Goal: Task Accomplishment & Management: Complete application form

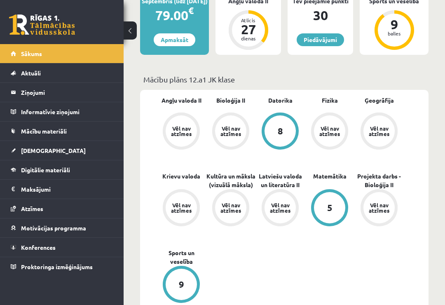
scroll to position [188, 0]
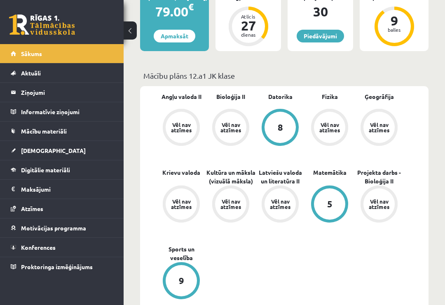
click at [89, 134] on link "Mācību materiāli" at bounding box center [62, 131] width 103 height 19
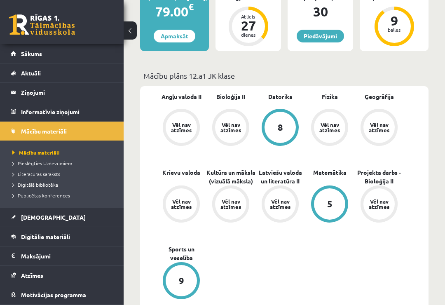
click at [59, 163] on span "Pieslēgties Uzdevumiem" at bounding box center [42, 163] width 60 height 7
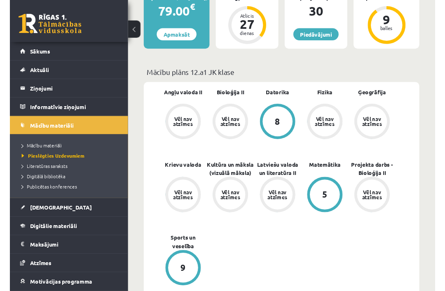
scroll to position [187, 0]
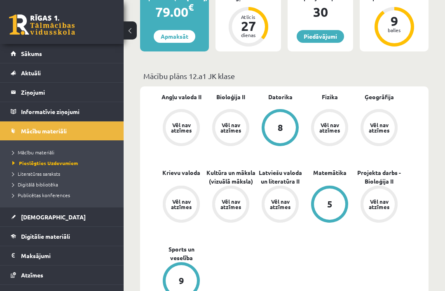
click at [47, 152] on span "Mācību materiāli" at bounding box center [33, 152] width 42 height 7
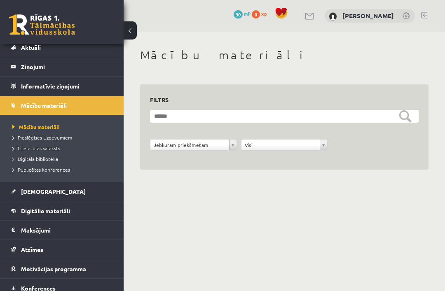
scroll to position [25, 0]
click at [74, 209] on link "Digitālie materiāli" at bounding box center [62, 211] width 103 height 19
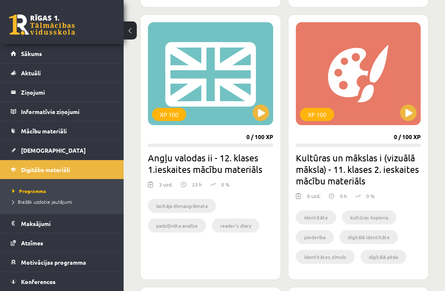
scroll to position [969, 0]
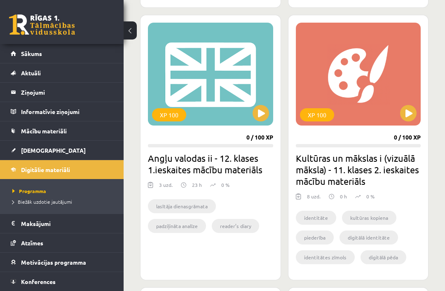
click at [238, 164] on h2 "Angļu valodas ii - 12. klases 1.ieskaites mācību materiāls" at bounding box center [210, 163] width 125 height 23
click at [263, 110] on button at bounding box center [261, 113] width 16 height 16
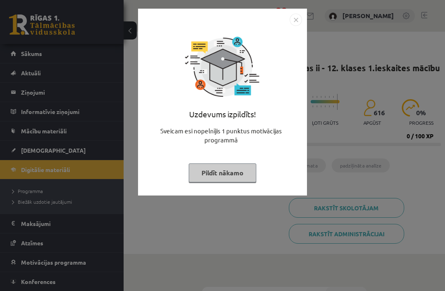
click at [241, 176] on button "Pildīt nākamo" at bounding box center [223, 173] width 68 height 19
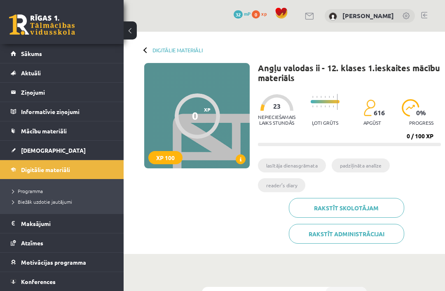
click at [175, 154] on div "XP 100" at bounding box center [165, 157] width 34 height 13
click at [203, 119] on div at bounding box center [197, 116] width 45 height 45
click at [167, 159] on div "XP 100" at bounding box center [165, 157] width 34 height 13
click at [243, 159] on span at bounding box center [241, 160] width 10 height 10
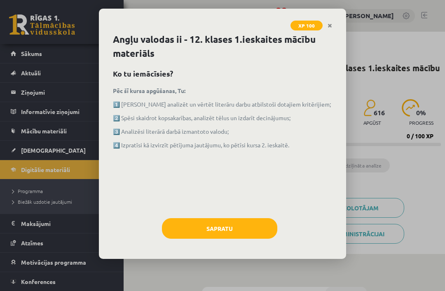
click at [245, 218] on button "Sapratu" at bounding box center [219, 228] width 115 height 21
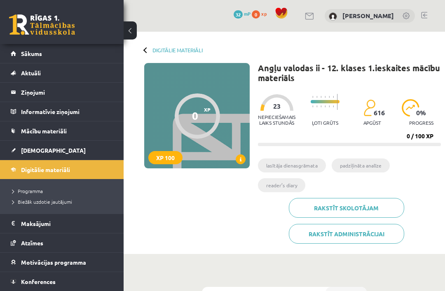
click at [281, 116] on p "Nepieciešamais laiks stundās" at bounding box center [276, 120] width 37 height 12
click at [304, 120] on div "Nepieciešamais laiks stundās 23 Ļoti grūts 616 apgūst 0 % progress" at bounding box center [349, 110] width 183 height 41
click at [364, 122] on p "apgūst" at bounding box center [372, 123] width 18 height 6
click at [415, 123] on p "progress" at bounding box center [421, 123] width 24 height 6
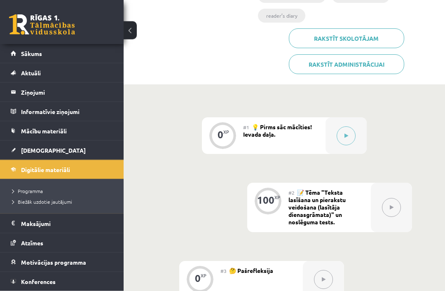
scroll to position [170, 0]
click at [382, 213] on div at bounding box center [391, 207] width 41 height 49
click at [354, 131] on button at bounding box center [346, 135] width 19 height 19
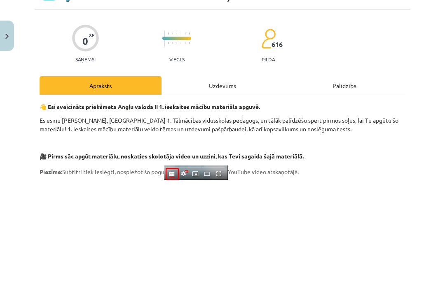
scroll to position [46, 0]
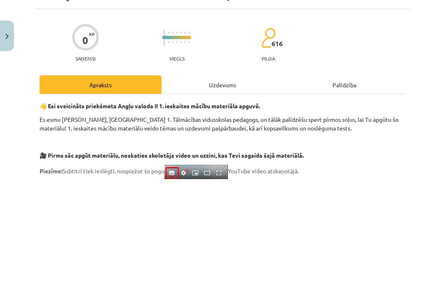
click at [244, 85] on div "Uzdevums" at bounding box center [223, 84] width 122 height 19
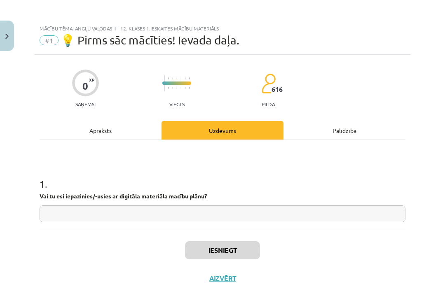
click at [166, 209] on input "text" at bounding box center [223, 214] width 366 height 17
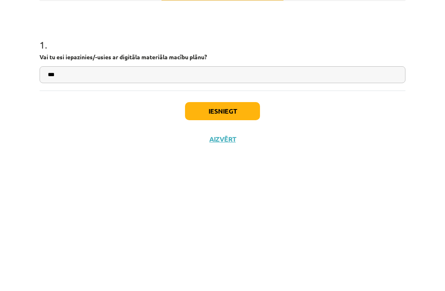
type input "***"
click at [236, 241] on button "Iesniegt" at bounding box center [222, 250] width 75 height 18
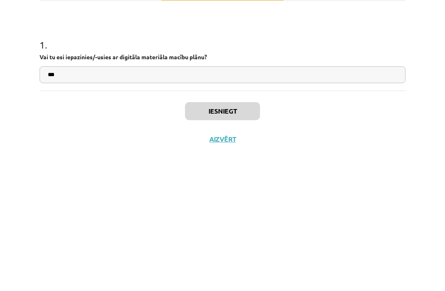
scroll to position [294, 0]
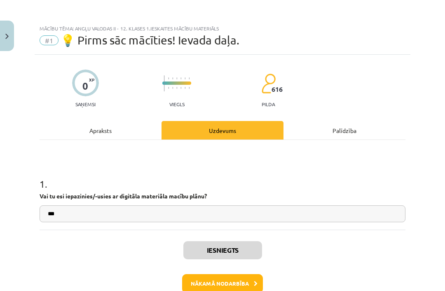
click at [347, 134] on div "Palīdzība" at bounding box center [344, 130] width 122 height 19
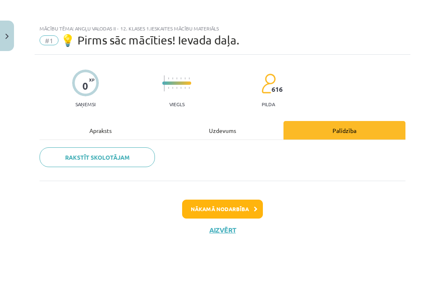
click at [242, 129] on div "Uzdevums" at bounding box center [223, 130] width 122 height 19
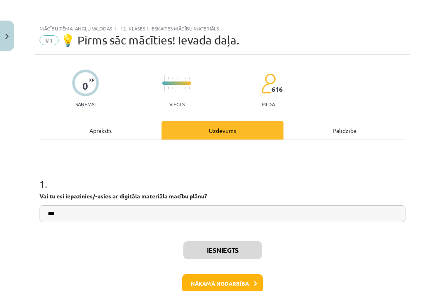
click at [212, 280] on button "Nākamā nodarbība" at bounding box center [222, 283] width 81 height 19
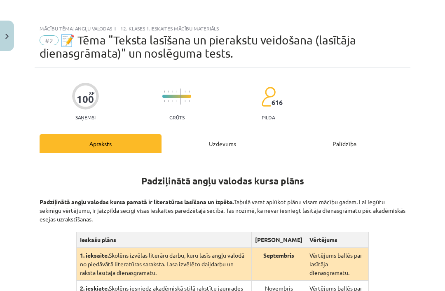
scroll to position [0, 0]
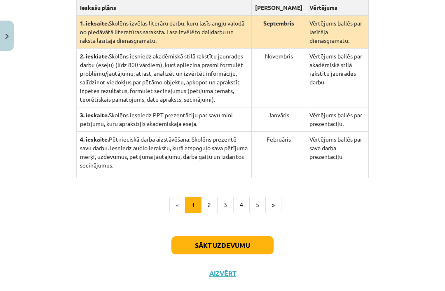
click at [241, 252] on button "Sākt uzdevumu" at bounding box center [222, 246] width 102 height 18
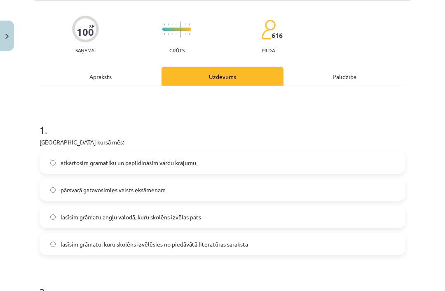
scroll to position [67, 0]
click at [232, 168] on label "atkārtosim gramatiku un papildināsim vārdu krājumu" at bounding box center [222, 162] width 364 height 21
click at [220, 187] on label "pārsvarā gatavosimies valsts eksāmenam" at bounding box center [222, 190] width 364 height 21
click at [201, 220] on span "lasīsim grāmatu angļu valodā, kuru skolēns izvēlas pats" at bounding box center [131, 217] width 141 height 9
click at [197, 252] on label "lasīsim grāmatu, kuru skolēns izvēlēsies no piedāvātā literatūras saraksta" at bounding box center [222, 244] width 364 height 21
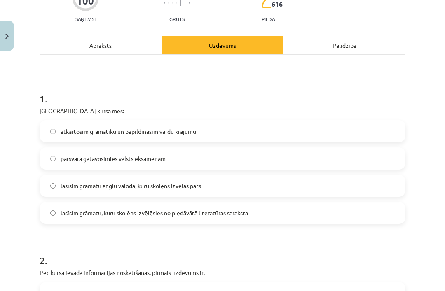
scroll to position [101, 0]
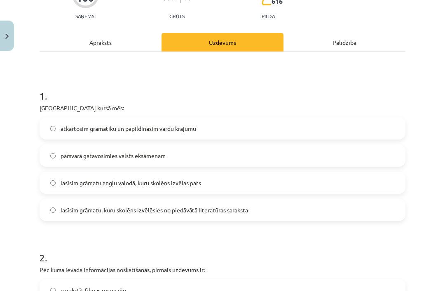
click at [151, 180] on span "lasīsim grāmatu angļu valodā, kuru skolēns izvēlas pats" at bounding box center [131, 183] width 141 height 9
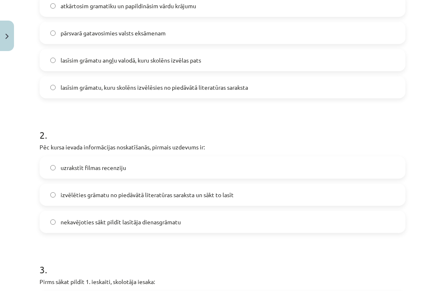
scroll to position [230, 0]
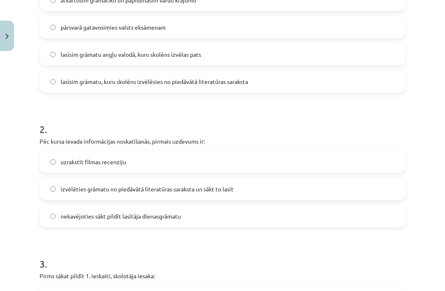
click at [183, 216] on label "nekavējoties sākt pildīt lasītāja dienasgrāmatu" at bounding box center [222, 216] width 364 height 21
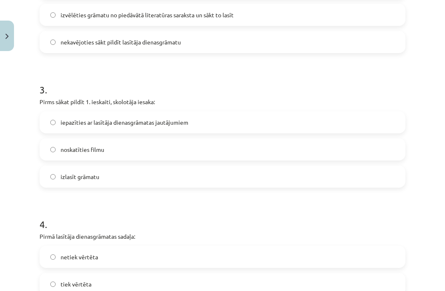
scroll to position [404, 0]
click at [212, 126] on label "iepazīties ar lasītāja dienasgrāmatas jautājumiem" at bounding box center [222, 122] width 364 height 21
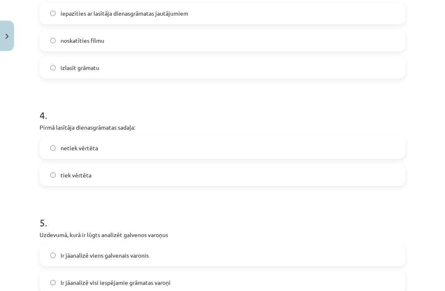
scroll to position [515, 0]
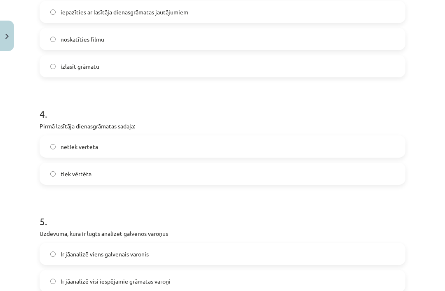
click at [185, 176] on label "tiek vērtēta" at bounding box center [222, 174] width 364 height 21
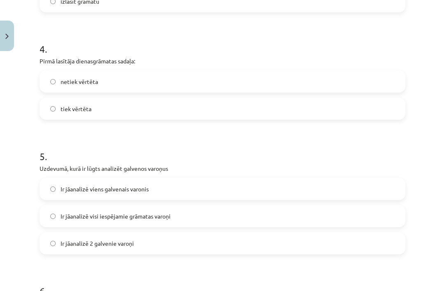
scroll to position [600, 0]
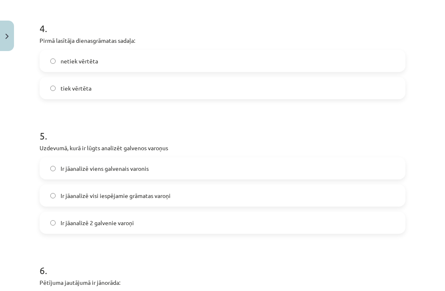
click at [167, 220] on label "Ir jāanalizē 2 galvenie varoņi" at bounding box center [222, 223] width 364 height 21
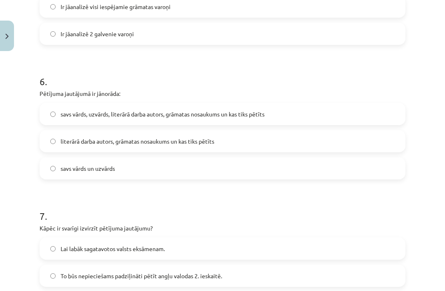
scroll to position [790, 0]
click at [214, 144] on span "literārā darba autors, grāmatas nosaukums un kas tiks pētīts" at bounding box center [138, 141] width 154 height 9
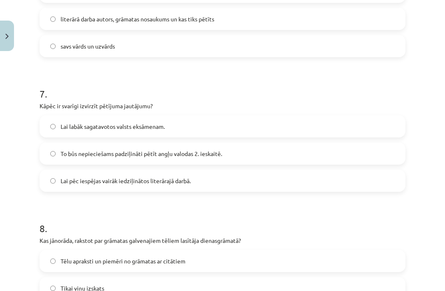
scroll to position [912, 0]
click at [179, 161] on label "To būs nepieciešams padziļināti pētīt angļu valodas 2. ieskaitē." at bounding box center [222, 153] width 364 height 21
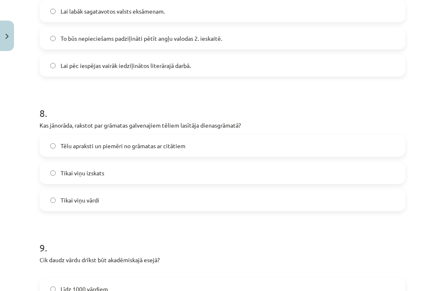
scroll to position [1028, 0]
click at [244, 145] on label "Tēlu apraksti un piemēri no grāmatas ar citātiem" at bounding box center [222, 145] width 364 height 21
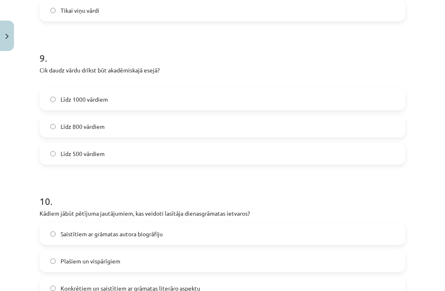
scroll to position [1218, 0]
click at [195, 130] on label "Līdz 800 vārdiem" at bounding box center [222, 125] width 364 height 21
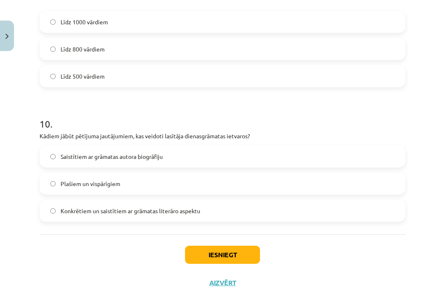
scroll to position [1294, 0]
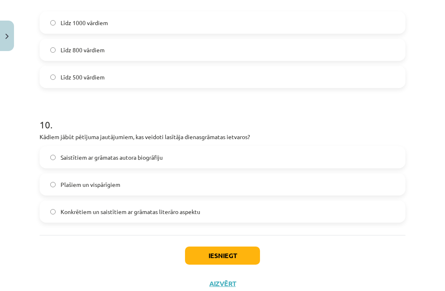
click at [172, 211] on span "Konkrētiem un saistītiem ar grāmatas literāro aspektu" at bounding box center [131, 212] width 140 height 9
click at [211, 252] on button "Iesniegt" at bounding box center [222, 256] width 75 height 18
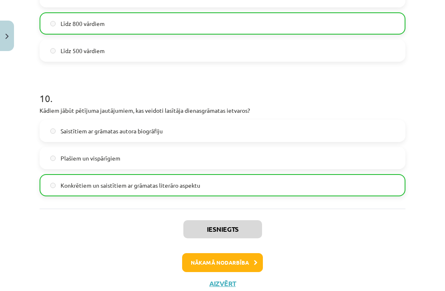
scroll to position [1320, 0]
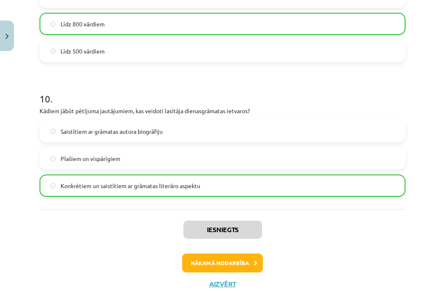
click at [143, 291] on div "Mācību tēma: Angļu valodas ii - 12. klases 1.ieskaites mācību materiāls #2 📝 Tē…" at bounding box center [222, 145] width 445 height 291
click at [90, 240] on div "Iesniegts Nākamā nodarbība Aizvērt" at bounding box center [223, 251] width 366 height 84
click at [245, 261] on button "Nākamā nodarbība" at bounding box center [222, 263] width 81 height 19
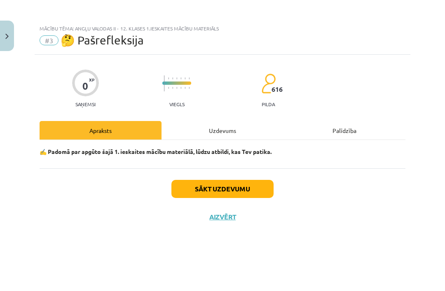
scroll to position [0, 0]
click at [233, 187] on button "Sākt uzdevumu" at bounding box center [222, 189] width 102 height 18
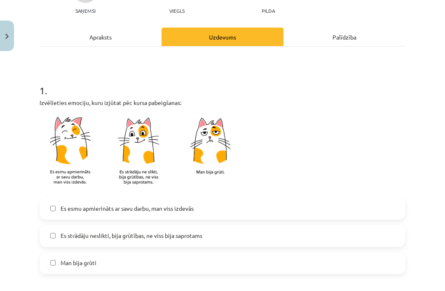
scroll to position [101, 0]
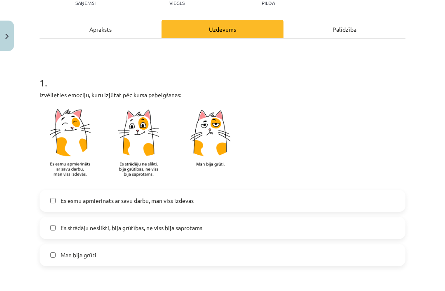
click at [211, 191] on label "Es esmu apmierināts ar savu darbu, man viss izdevās" at bounding box center [222, 201] width 364 height 21
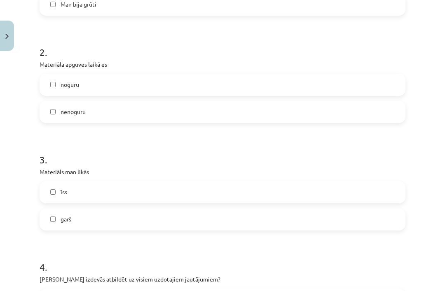
scroll to position [352, 0]
click at [190, 102] on label "nenoguru" at bounding box center [222, 112] width 364 height 21
click at [84, 209] on label "garš" at bounding box center [222, 219] width 364 height 21
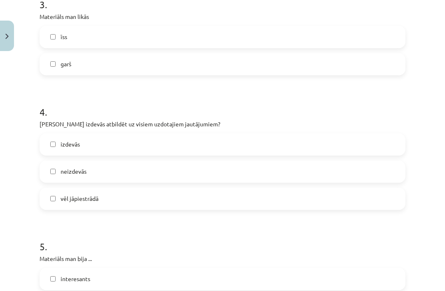
scroll to position [508, 0]
click at [214, 134] on label "izdevās" at bounding box center [222, 144] width 364 height 21
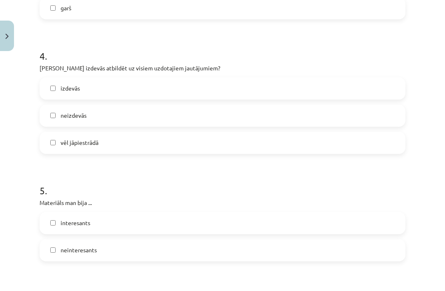
scroll to position [589, 0]
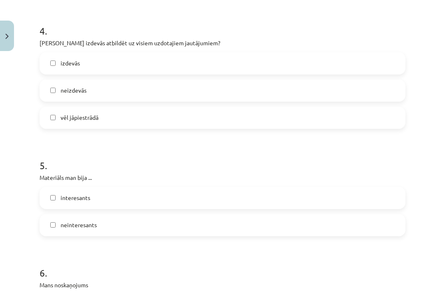
click at [191, 188] on label "interesants" at bounding box center [222, 198] width 364 height 21
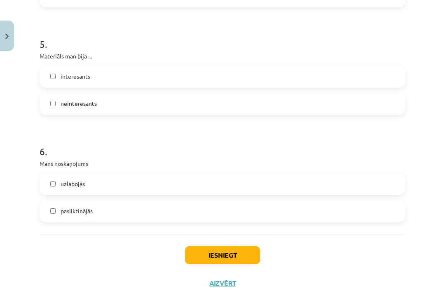
scroll to position [710, 0]
click at [213, 174] on label "uzlabojās" at bounding box center [222, 184] width 364 height 21
click at [233, 247] on button "Iesniegt" at bounding box center [222, 256] width 75 height 18
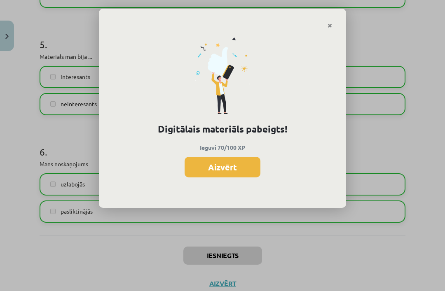
click at [235, 165] on button "Aizvērt" at bounding box center [223, 167] width 76 height 21
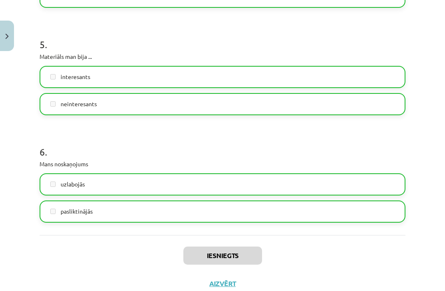
click at [227, 280] on button "Aizvērt" at bounding box center [222, 284] width 31 height 8
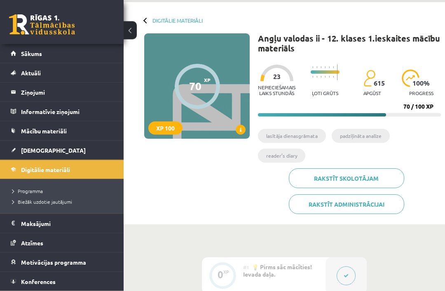
scroll to position [0, 0]
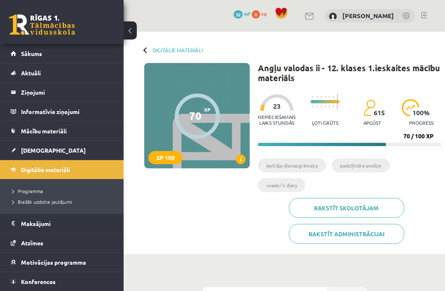
click at [149, 48] on div "Digitālie materiāli" at bounding box center [173, 50] width 59 height 6
click at [142, 51] on div "Digitālie materiāli 70 XP XP 100 70 / 100 XP Angļu valodas ii - 12. klases 1.ie…" at bounding box center [284, 143] width 321 height 222
click at [145, 48] on div at bounding box center [146, 50] width 6 height 6
click at [174, 48] on link "Digitālie materiāli" at bounding box center [177, 50] width 50 height 6
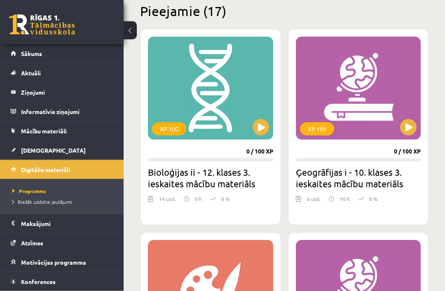
scroll to position [206, 0]
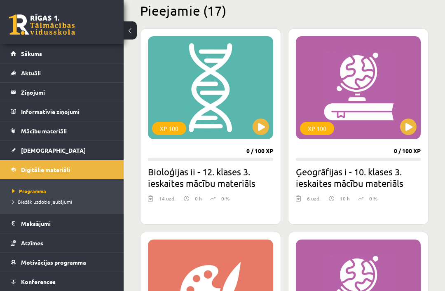
click at [318, 291] on div "XP 100" at bounding box center [358, 291] width 125 height 103
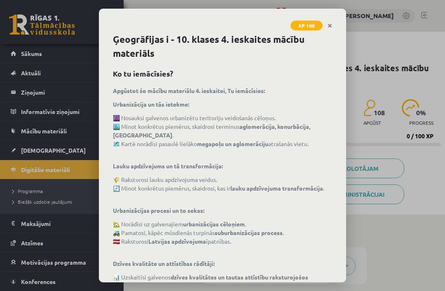
scroll to position [5, 0]
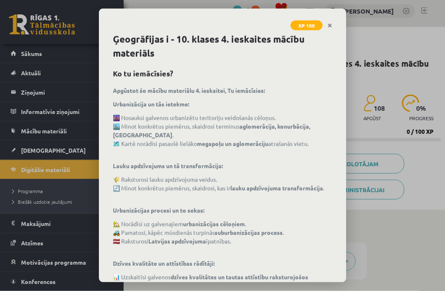
click at [330, 23] on icon "Close" at bounding box center [330, 26] width 5 height 6
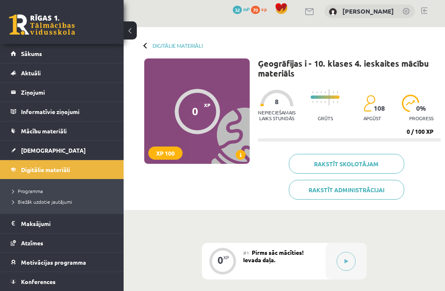
click at [167, 44] on link "Digitālie materiāli" at bounding box center [177, 45] width 50 height 6
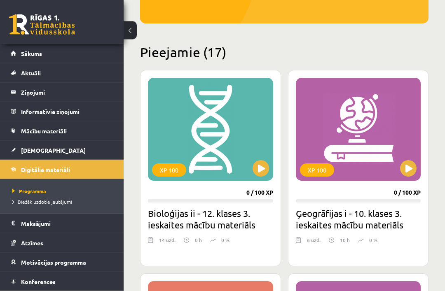
scroll to position [157, 0]
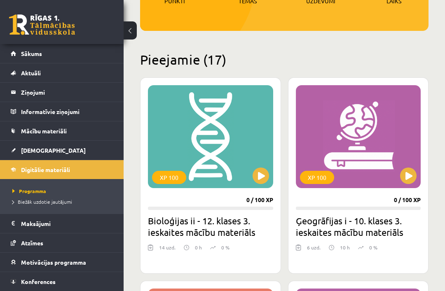
click at [240, 162] on div "XP 100" at bounding box center [210, 136] width 125 height 103
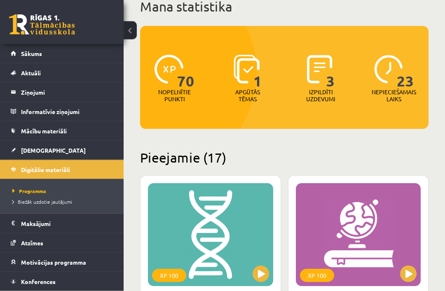
scroll to position [59, 0]
click at [66, 281] on link "Konferences" at bounding box center [62, 281] width 103 height 19
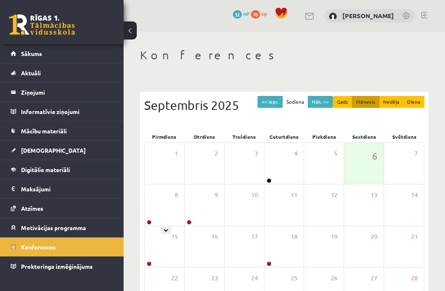
click at [168, 230] on icon at bounding box center [166, 230] width 5 height 5
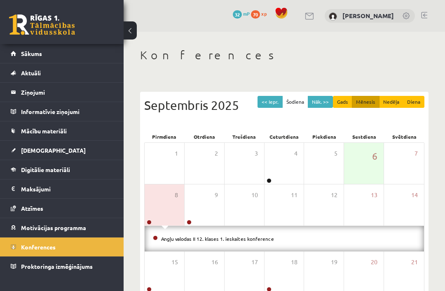
click at [243, 236] on link "Angļu valodas II 12. klases 1. ieskaites konference" at bounding box center [217, 239] width 113 height 7
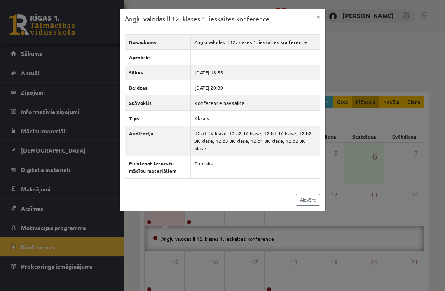
click at [309, 194] on link "Aizvērt" at bounding box center [308, 200] width 24 height 12
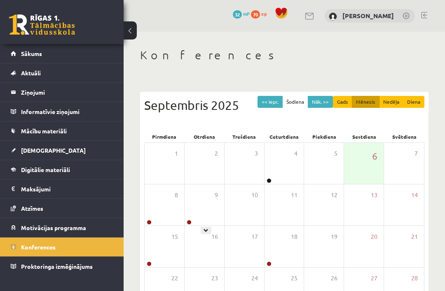
click at [203, 227] on div at bounding box center [206, 230] width 11 height 7
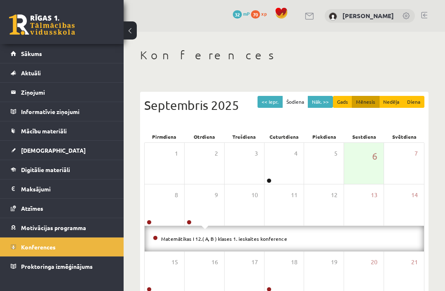
click at [211, 204] on div "9" at bounding box center [205, 205] width 40 height 41
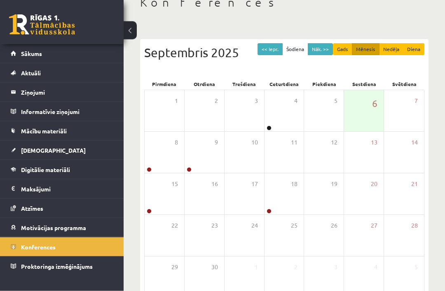
scroll to position [53, 0]
click at [164, 215] on div "22" at bounding box center [165, 235] width 40 height 41
click at [162, 221] on div at bounding box center [166, 219] width 11 height 7
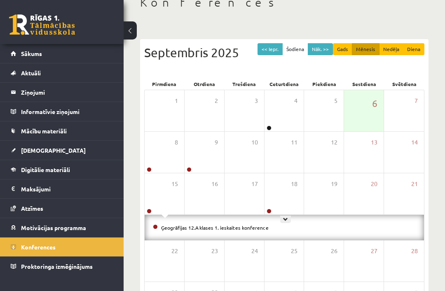
click at [287, 217] on icon at bounding box center [285, 219] width 5 height 5
click at [287, 197] on div "18" at bounding box center [285, 193] width 40 height 41
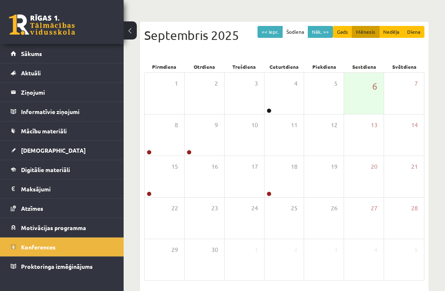
scroll to position [0, 0]
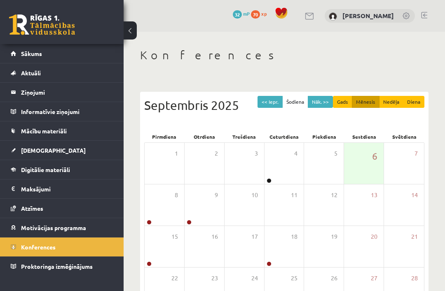
click at [322, 101] on button "Nāk. >>" at bounding box center [320, 102] width 25 height 12
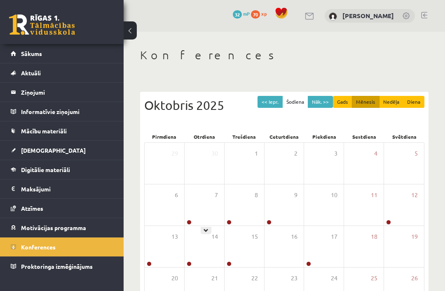
click at [207, 228] on icon at bounding box center [206, 230] width 5 height 5
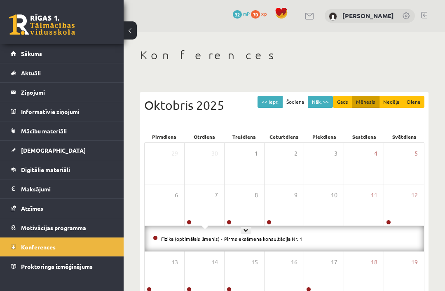
click at [246, 228] on icon at bounding box center [246, 230] width 5 height 5
click at [284, 229] on icon at bounding box center [285, 230] width 5 height 5
click at [75, 143] on link "[DEMOGRAPHIC_DATA]" at bounding box center [62, 150] width 103 height 19
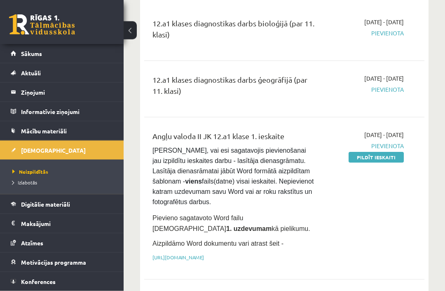
scroll to position [100, 0]
click at [388, 155] on link "Pildīt ieskaiti" at bounding box center [376, 157] width 55 height 11
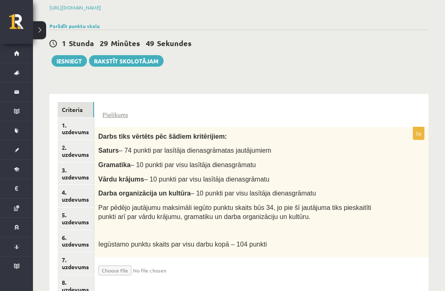
scroll to position [124, 0]
click at [122, 265] on input "file" at bounding box center [147, 269] width 98 height 14
click at [120, 265] on input "file" at bounding box center [147, 269] width 98 height 14
type input "**********"
click at [120, 263] on input "file" at bounding box center [147, 269] width 98 height 14
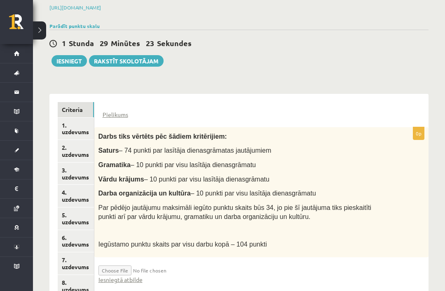
click at [171, 270] on input "file" at bounding box center [147, 269] width 98 height 14
click at [134, 277] on link "Iesniegtā atbilde" at bounding box center [120, 280] width 44 height 9
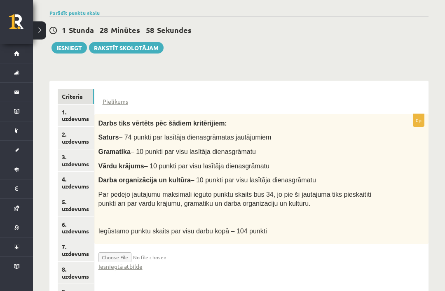
scroll to position [145, 0]
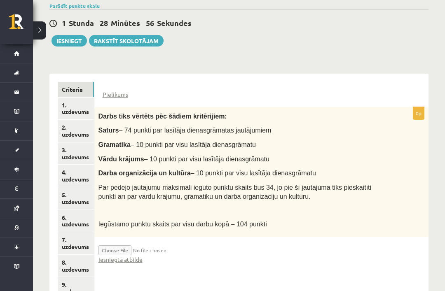
click at [78, 108] on link "1. uzdevums" at bounding box center [76, 109] width 36 height 22
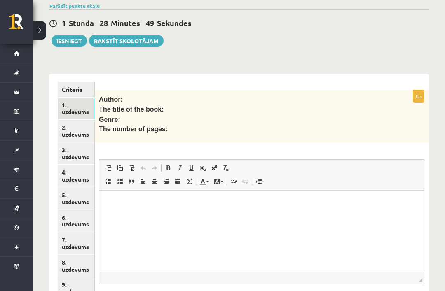
scroll to position [0, 0]
click at [71, 128] on link "2. uzdevums" at bounding box center [76, 131] width 37 height 22
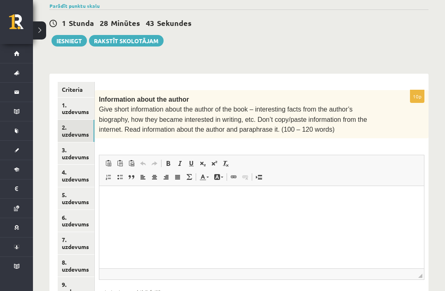
click at [79, 145] on link "3. uzdevums" at bounding box center [76, 154] width 37 height 22
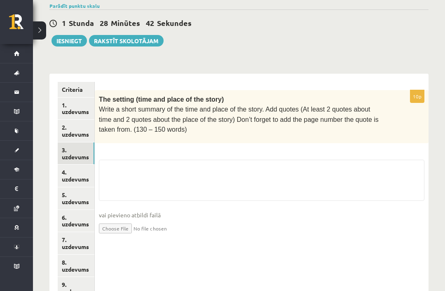
click at [78, 168] on link "4. uzdevums" at bounding box center [76, 176] width 37 height 22
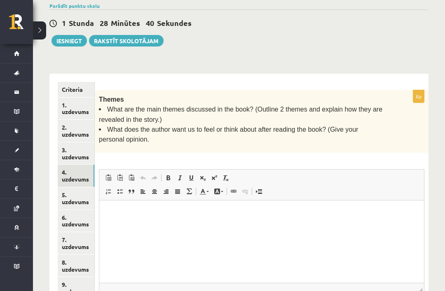
click at [82, 187] on link "5. uzdevums" at bounding box center [76, 198] width 37 height 22
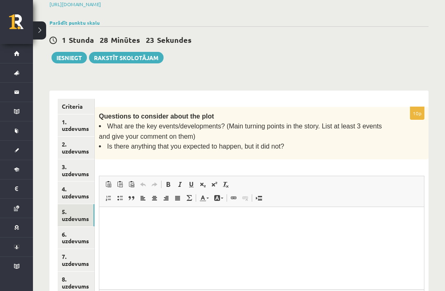
scroll to position [180, 0]
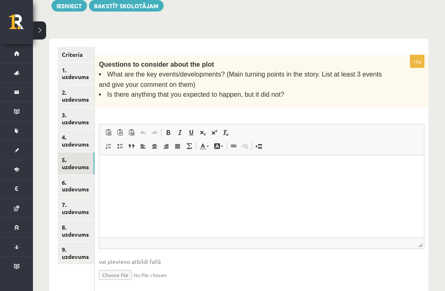
click at [79, 249] on link "9. uzdevums" at bounding box center [76, 253] width 37 height 22
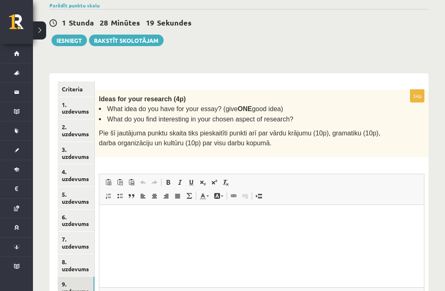
scroll to position [194, 0]
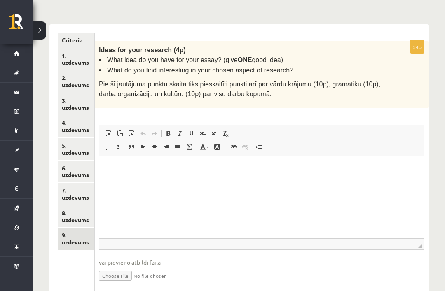
click at [76, 54] on link "1. uzdevums" at bounding box center [76, 59] width 37 height 22
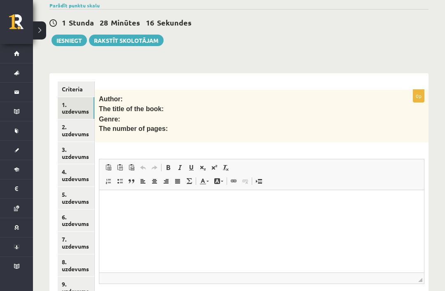
scroll to position [0, 0]
click at [79, 93] on link "Criteria" at bounding box center [76, 89] width 37 height 15
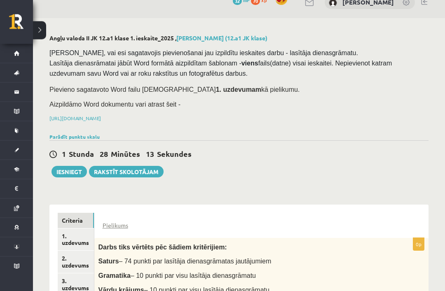
scroll to position [14, 0]
click at [78, 238] on link "1. uzdevums" at bounding box center [76, 240] width 36 height 22
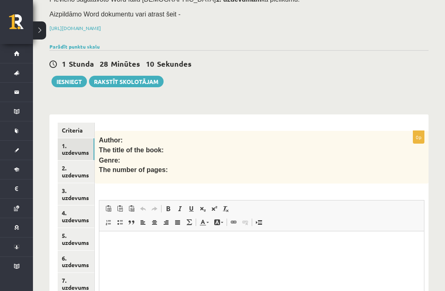
scroll to position [180, 0]
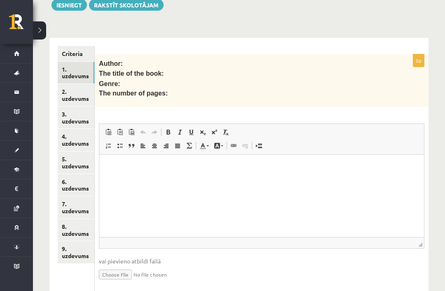
click at [121, 268] on input "file" at bounding box center [262, 274] width 326 height 17
type input "**********"
click at [133, 286] on link "Iesniegtā atbilde" at bounding box center [121, 287] width 44 height 9
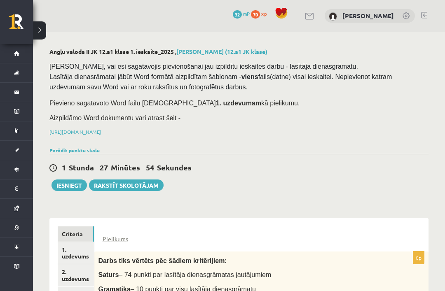
scroll to position [148, 0]
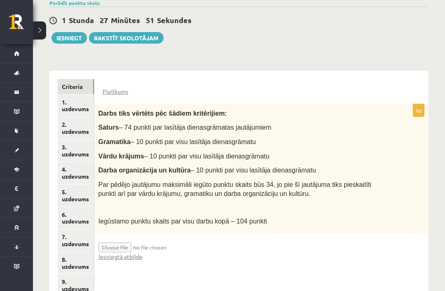
click at [82, 109] on link "1. uzdevums" at bounding box center [76, 106] width 36 height 22
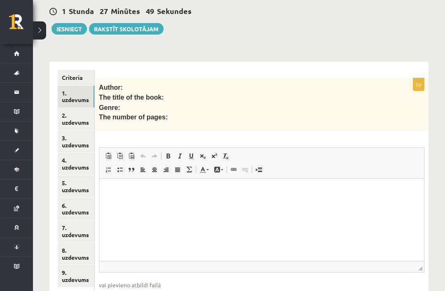
scroll to position [189, 0]
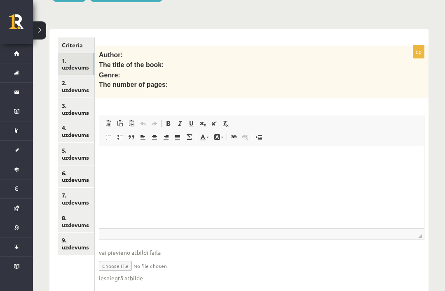
click at [126, 266] on input "file" at bounding box center [262, 265] width 326 height 17
type input "**********"
click at [207, 264] on input "file" at bounding box center [262, 265] width 326 height 17
click at [142, 259] on input "file" at bounding box center [262, 265] width 326 height 17
click at [131, 279] on link "Iesniegtā atbilde" at bounding box center [121, 278] width 44 height 9
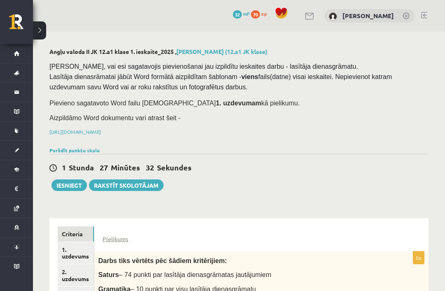
scroll to position [171, 0]
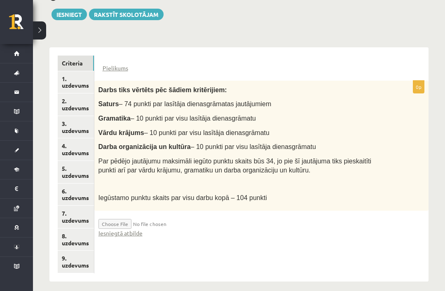
click at [84, 78] on link "1. uzdevums" at bounding box center [76, 82] width 36 height 22
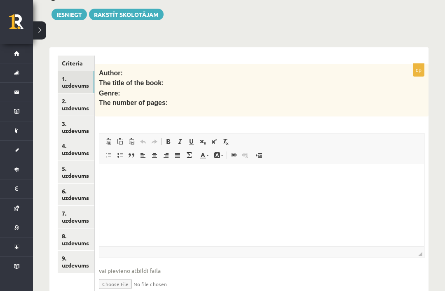
scroll to position [0, 0]
click at [125, 190] on html at bounding box center [261, 176] width 325 height 25
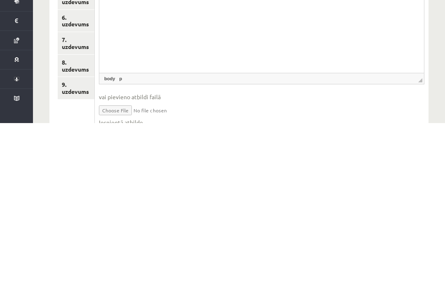
scroll to position [215, 0]
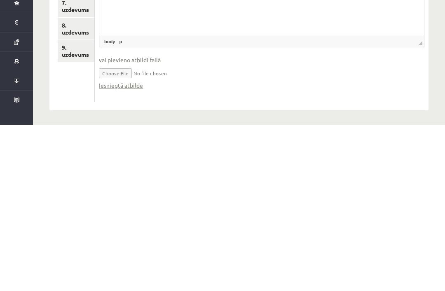
click at [123, 231] on input "file" at bounding box center [262, 239] width 326 height 17
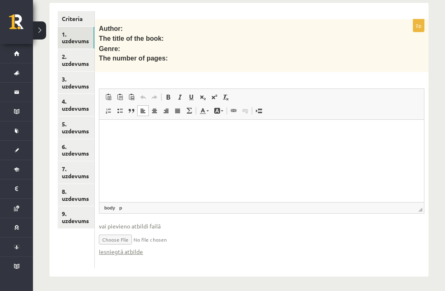
click at [144, 222] on span "vai pievieno atbildi failā" at bounding box center [262, 226] width 326 height 9
click at [148, 233] on input "file" at bounding box center [262, 239] width 326 height 17
click at [123, 241] on input "file" at bounding box center [262, 239] width 326 height 17
type input "**********"
click at [248, 237] on input "file" at bounding box center [262, 239] width 326 height 17
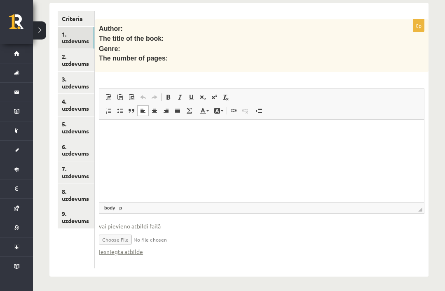
click at [132, 248] on link "Iesniegtā atbilde" at bounding box center [121, 252] width 44 height 9
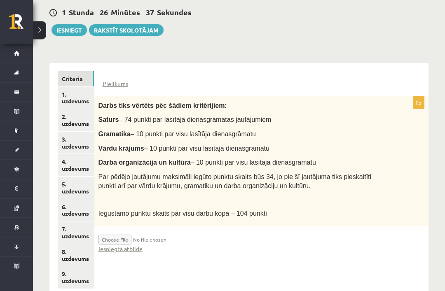
scroll to position [156, 0]
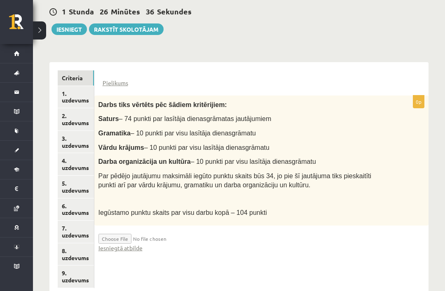
click at [80, 91] on link "1. uzdevums" at bounding box center [76, 97] width 36 height 22
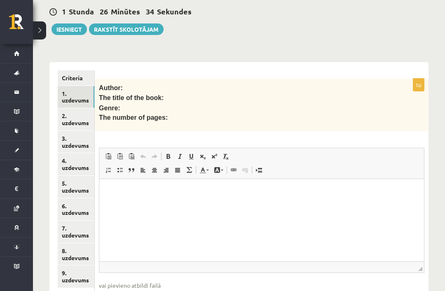
scroll to position [189, 0]
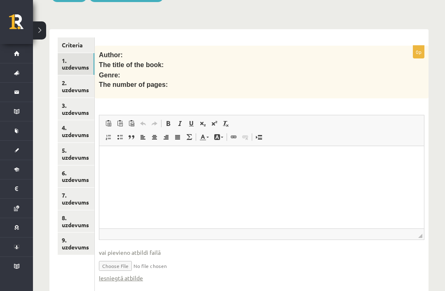
click at [129, 264] on input "file" at bounding box center [262, 265] width 326 height 17
type input "**********"
click at [164, 160] on p "Rich Text Editor, wiswyg-editor-user-answer-47024751214780" at bounding box center [262, 159] width 308 height 9
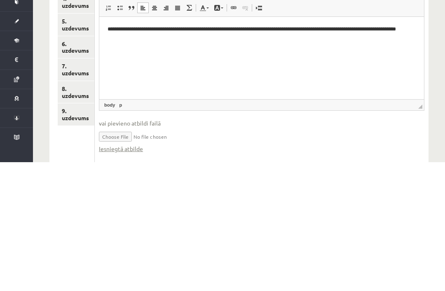
click at [383, 248] on span "vai pievieno atbildi failā" at bounding box center [262, 252] width 326 height 9
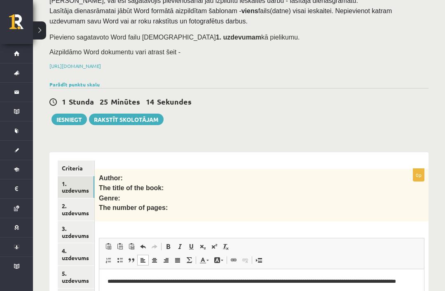
scroll to position [66, 0]
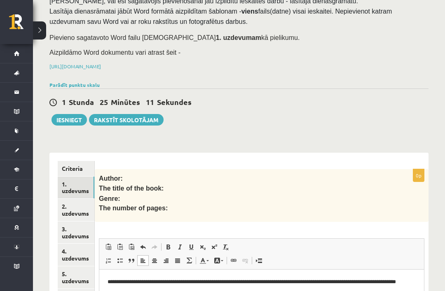
click at [71, 119] on button "Iesniegt" at bounding box center [69, 120] width 35 height 12
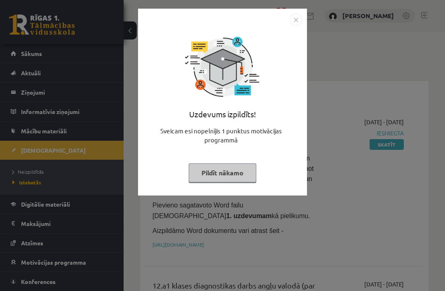
click at [237, 181] on button "Pildīt nākamo" at bounding box center [223, 173] width 68 height 19
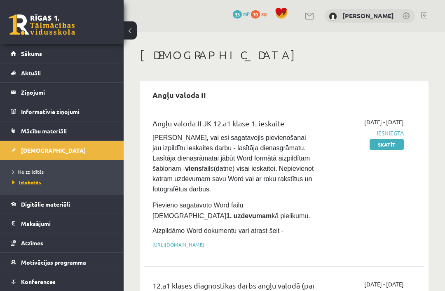
click at [389, 143] on link "Skatīt" at bounding box center [387, 144] width 34 height 11
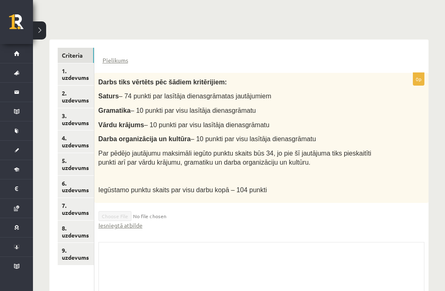
scroll to position [194, 0]
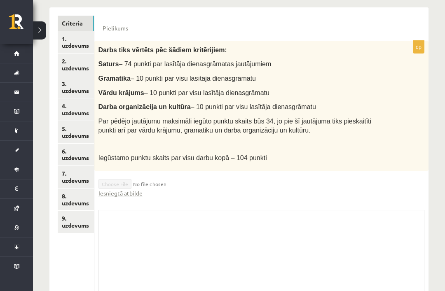
click at [329, 210] on div "Skolotāja pielikums" at bounding box center [261, 251] width 326 height 82
click at [73, 44] on link "1. uzdevums" at bounding box center [76, 42] width 36 height 22
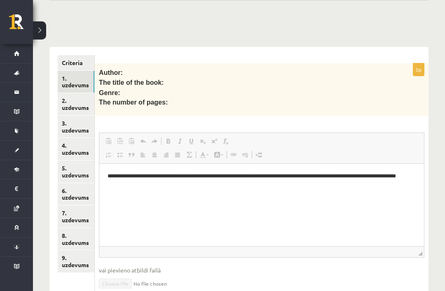
scroll to position [170, 0]
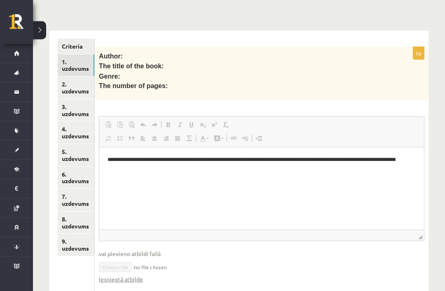
click at [78, 41] on link "Criteria" at bounding box center [76, 46] width 37 height 15
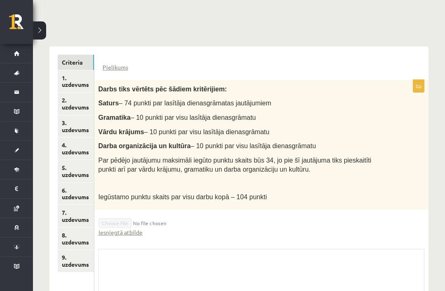
scroll to position [147, 0]
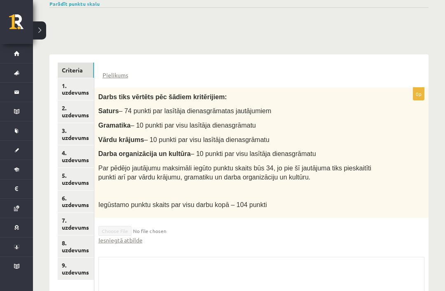
click at [78, 90] on link "1. uzdevums" at bounding box center [76, 89] width 36 height 22
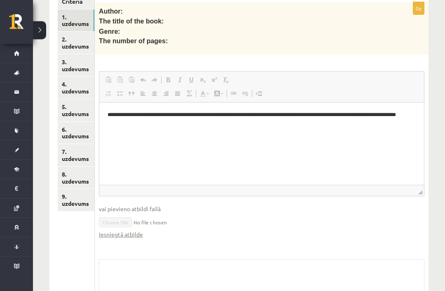
scroll to position [215, 0]
click at [130, 244] on fieldset "**********" at bounding box center [262, 159] width 326 height 176
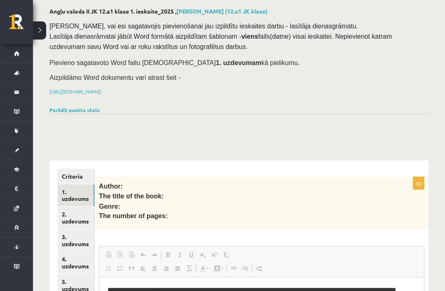
scroll to position [0, 0]
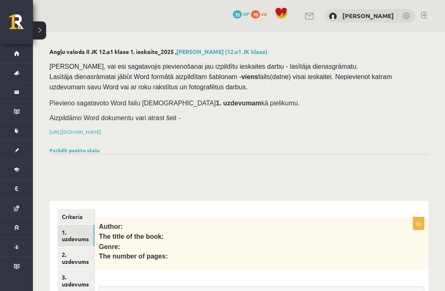
click at [315, 16] on link at bounding box center [310, 16] width 10 height 7
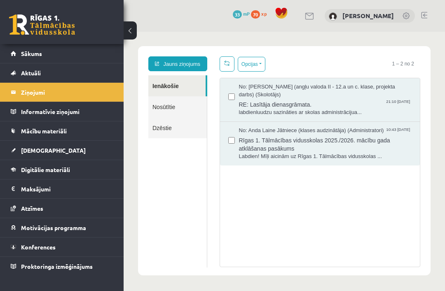
click at [194, 57] on link "Jauns ziņojums" at bounding box center [177, 63] width 59 height 15
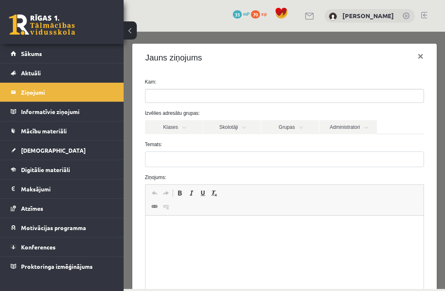
click at [213, 101] on ul at bounding box center [284, 95] width 278 height 13
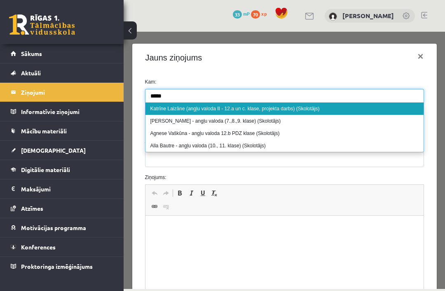
type input "*****"
select select "*****"
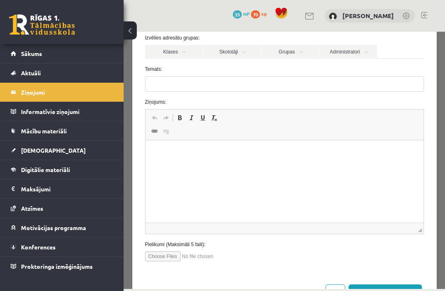
scroll to position [76, 0]
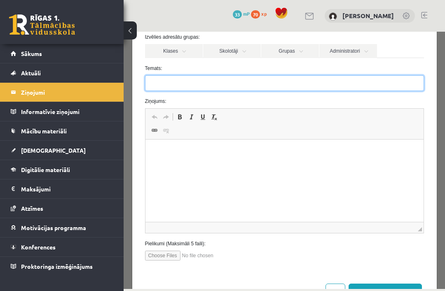
click at [227, 84] on input "Temats:" at bounding box center [284, 83] width 279 height 16
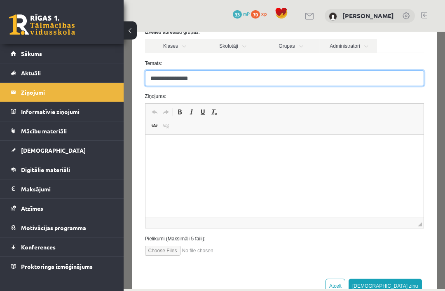
scroll to position [81, 0]
type input "**********"
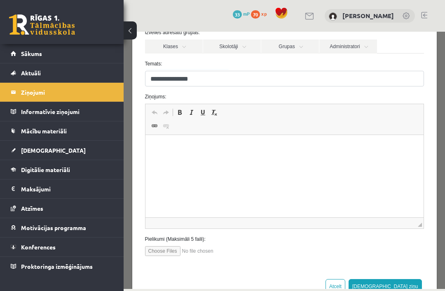
click at [233, 160] on html at bounding box center [284, 147] width 278 height 25
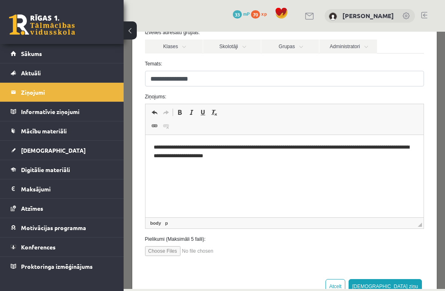
click at [170, 248] on input "file" at bounding box center [192, 251] width 94 height 10
click at [199, 252] on input "file" at bounding box center [192, 251] width 94 height 10
click at [174, 238] on label "Pielikumi (Maksimāli 5 faili):" at bounding box center [284, 239] width 291 height 7
click at [198, 253] on input "file" at bounding box center [192, 251] width 94 height 10
click at [417, 218] on span "◢ Elements path body p" at bounding box center [284, 223] width 278 height 11
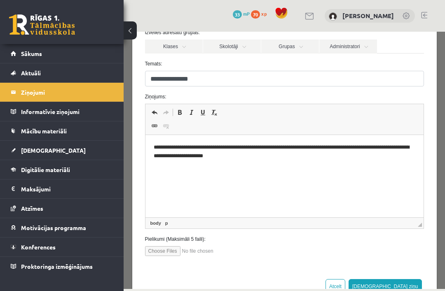
click at [174, 251] on input "file" at bounding box center [192, 251] width 94 height 10
type input "**********"
click at [304, 159] on p "**********" at bounding box center [284, 151] width 262 height 16
click at [408, 282] on button "[DEMOGRAPHIC_DATA] ziņu" at bounding box center [385, 286] width 73 height 15
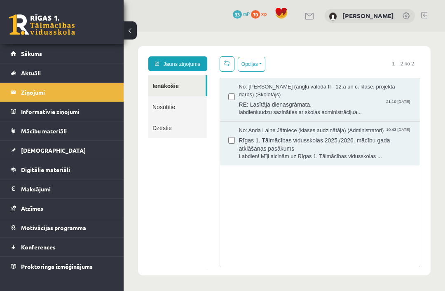
scroll to position [0, 0]
click at [178, 100] on link "Nosūtītie" at bounding box center [177, 106] width 59 height 21
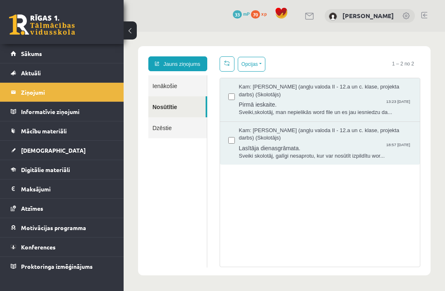
click at [363, 110] on span "Sveiki,skolotāj, man nepielikās word file un es jau iesniedzu da..." at bounding box center [325, 113] width 173 height 8
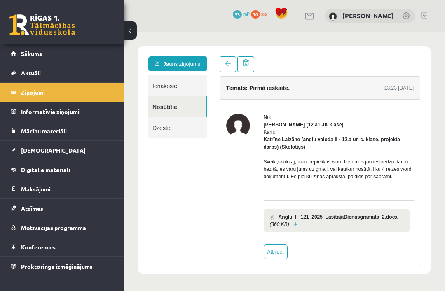
click at [296, 227] on link at bounding box center [295, 224] width 5 height 5
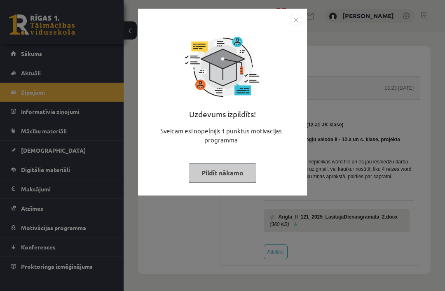
click at [233, 175] on button "Pildīt nākamo" at bounding box center [223, 173] width 68 height 19
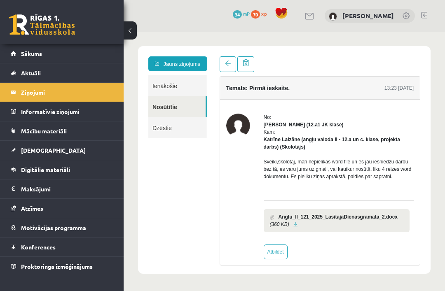
click at [285, 228] on icon "(360 KB)" at bounding box center [279, 224] width 19 height 7
click at [300, 221] on b "Anglu_II_121_2025_LasitajaDienasgramata_2.docx" at bounding box center [338, 216] width 119 height 7
click at [295, 227] on link at bounding box center [295, 224] width 5 height 5
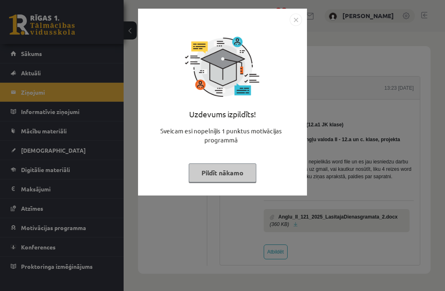
click at [248, 167] on button "Pildīt nākamo" at bounding box center [223, 173] width 68 height 19
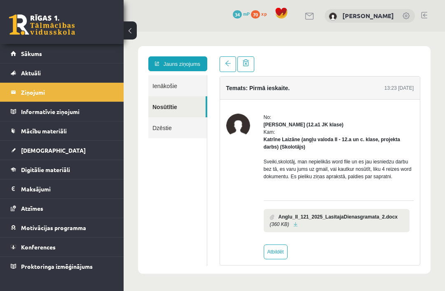
click at [63, 148] on link "[DEMOGRAPHIC_DATA]" at bounding box center [62, 150] width 103 height 19
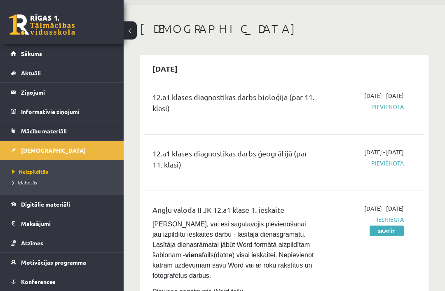
click at [398, 100] on div "[DATE] - [DATE] [GEOGRAPHIC_DATA]" at bounding box center [366, 106] width 88 height 30
click at [380, 125] on div "12.a1 klases diagnostikas darbs bioloģijā (par 11. klasi) [DATE] - [DATE] [GEOG…" at bounding box center [284, 106] width 280 height 46
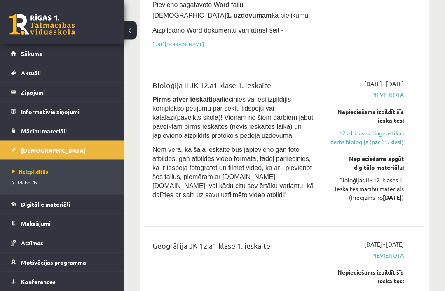
scroll to position [313, 0]
click at [366, 144] on link "12.a1 klases diagnostikas darbs bioloģijā (par 11. klasi)" at bounding box center [365, 137] width 75 height 17
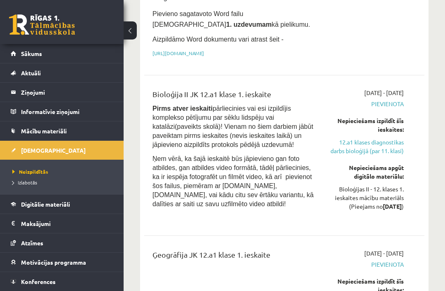
scroll to position [307, 0]
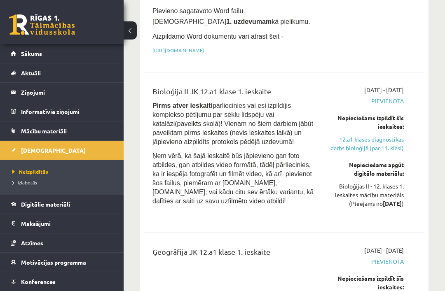
click at [349, 152] on link "12.a1 klases diagnostikas darbs bioloģijā (par 11. klasi)" at bounding box center [365, 143] width 75 height 17
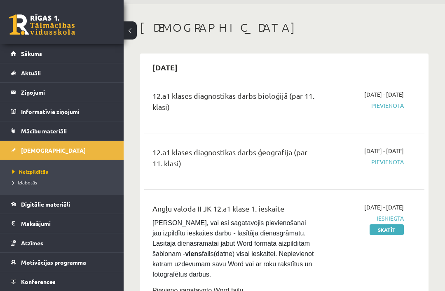
scroll to position [0, 0]
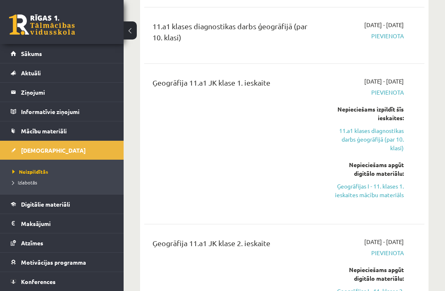
scroll to position [1091, 0]
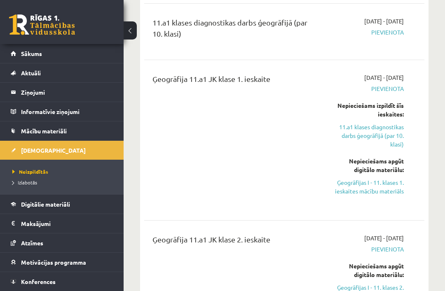
click at [361, 196] on link "Ģeogrāfijas I - 11. klases 1. ieskaites mācību materiāls" at bounding box center [365, 186] width 75 height 17
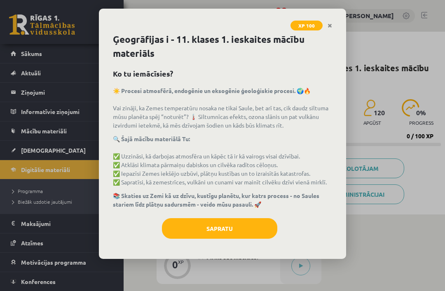
click at [211, 231] on button "Sapratu" at bounding box center [219, 228] width 115 height 21
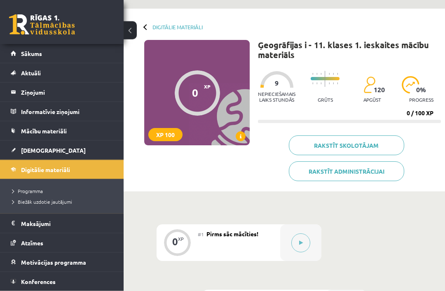
scroll to position [23, 0]
click at [300, 243] on icon at bounding box center [301, 243] width 4 height 5
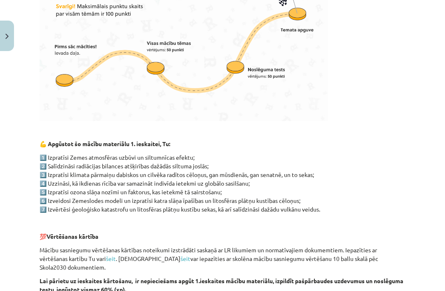
scroll to position [290, 0]
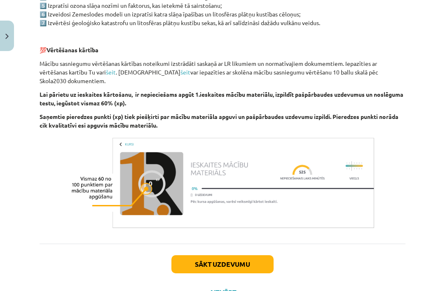
click at [210, 255] on button "Sākt uzdevumu" at bounding box center [222, 264] width 102 height 18
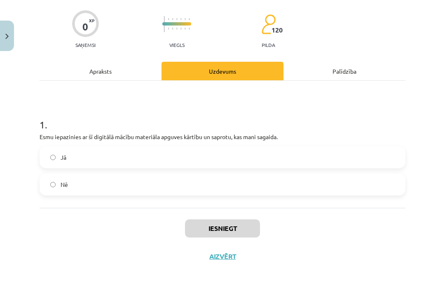
scroll to position [32, 0]
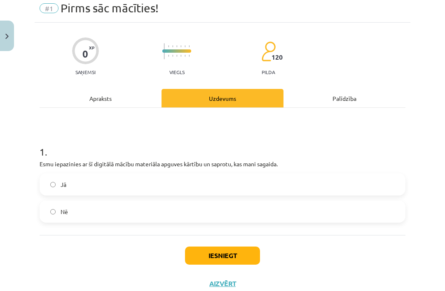
click at [213, 252] on button "Iesniegt" at bounding box center [222, 256] width 75 height 18
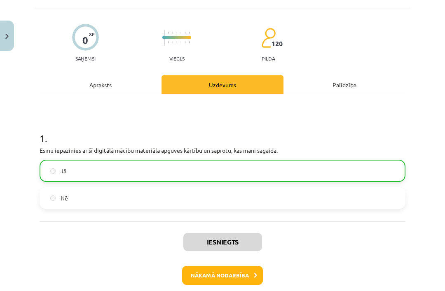
scroll to position [47, 0]
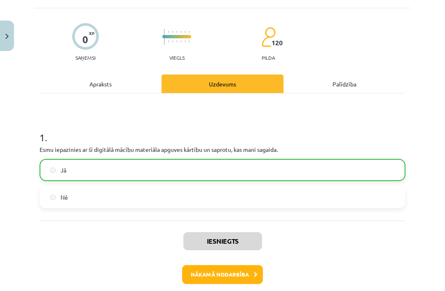
click at [235, 276] on button "Nākamā nodarbība" at bounding box center [222, 274] width 81 height 19
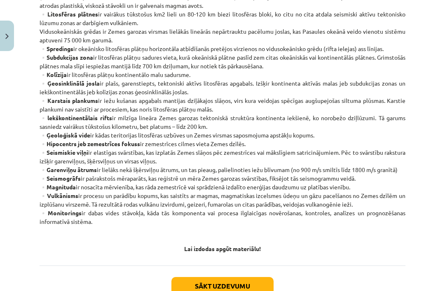
scroll to position [452, 0]
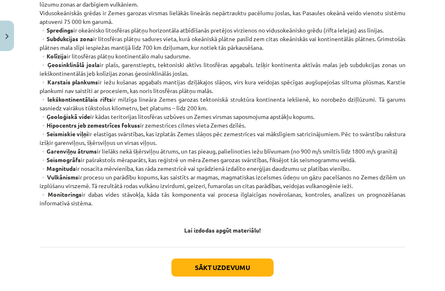
click at [243, 272] on button "Sākt uzdevumu" at bounding box center [222, 268] width 102 height 18
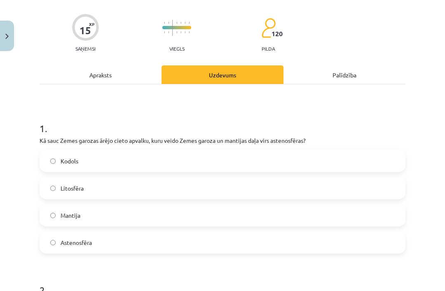
scroll to position [21, 0]
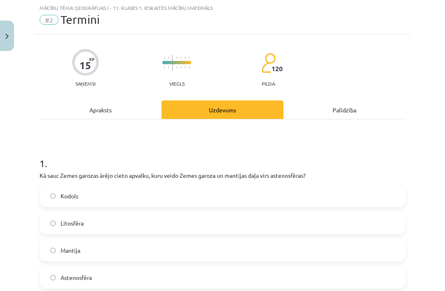
click at [188, 222] on label "Litosfēra" at bounding box center [222, 223] width 364 height 21
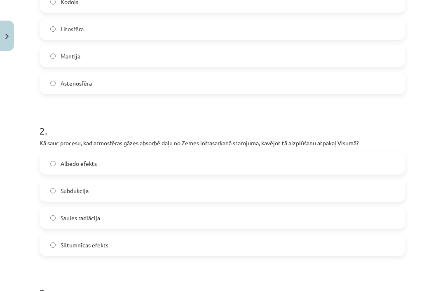
scroll to position [221, 0]
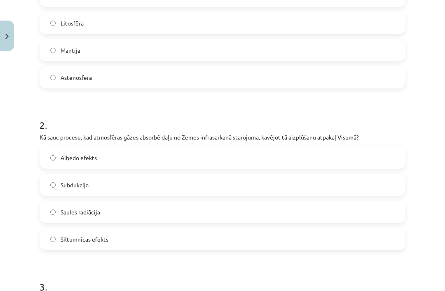
click at [156, 237] on label "Siltumnīcas efekts" at bounding box center [222, 239] width 364 height 21
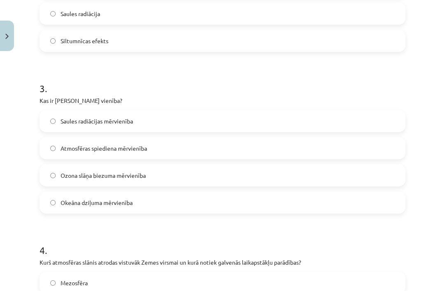
scroll to position [419, 0]
click at [206, 176] on label "Ozona slāņa biezuma mērvienība" at bounding box center [222, 175] width 364 height 21
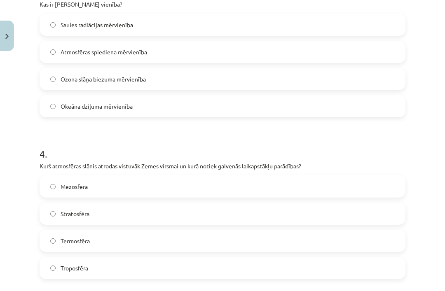
scroll to position [516, 0]
click at [169, 269] on label "Troposfēra" at bounding box center [222, 268] width 364 height 21
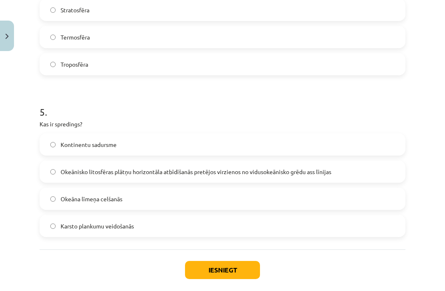
scroll to position [719, 0]
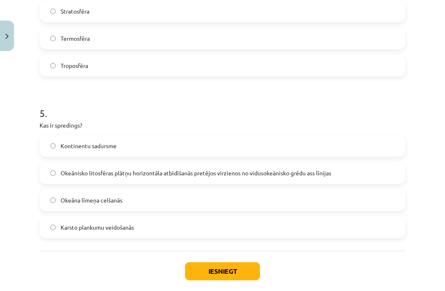
click at [323, 176] on span "Okeānisko litosfēras plātņu horizontāla atbīdīšanās pretējos virzienos no vidus…" at bounding box center [196, 173] width 271 height 9
click at [227, 270] on button "Iesniegt" at bounding box center [222, 271] width 75 height 18
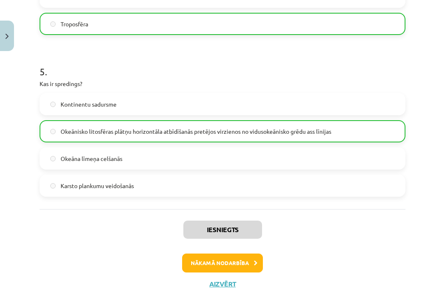
click at [239, 260] on button "Nākamā nodarbība" at bounding box center [222, 263] width 81 height 19
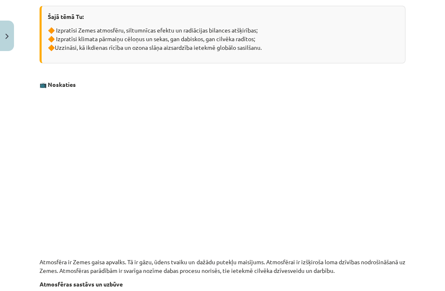
scroll to position [21, 0]
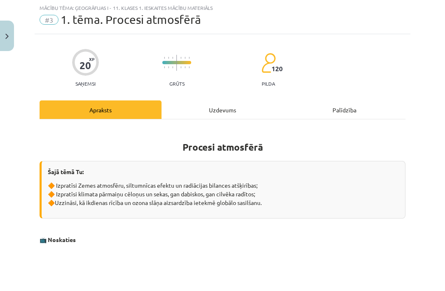
click at [273, 218] on div "Šajā tēmā Tu: 🔶 Izpratīsi Zemes atmosfēru, siltumnīcas efektu un radiācijas bil…" at bounding box center [223, 190] width 366 height 58
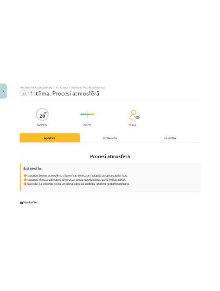
scroll to position [0, 0]
